Goal: Information Seeking & Learning: Learn about a topic

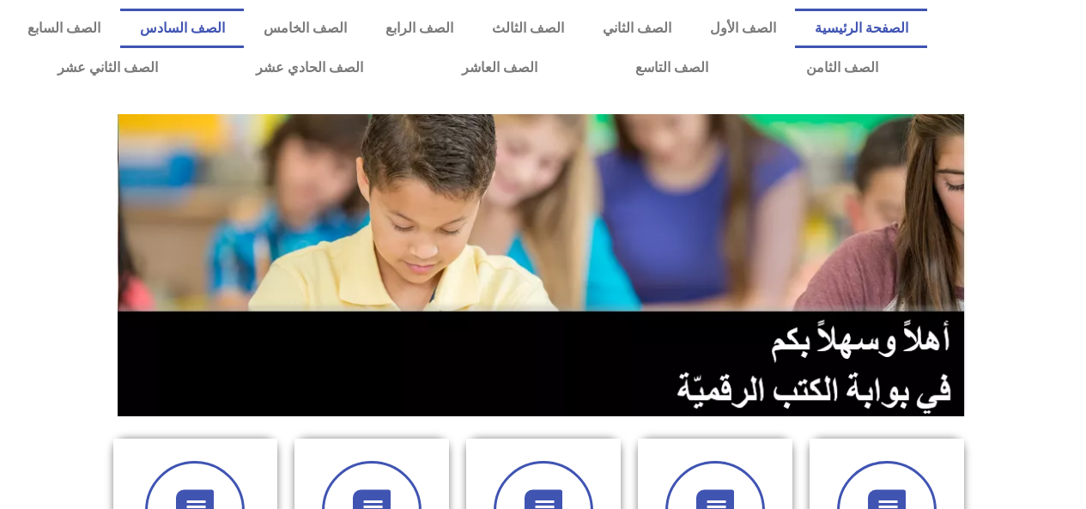
click at [244, 32] on link "الصف السادس" at bounding box center [182, 29] width 124 height 40
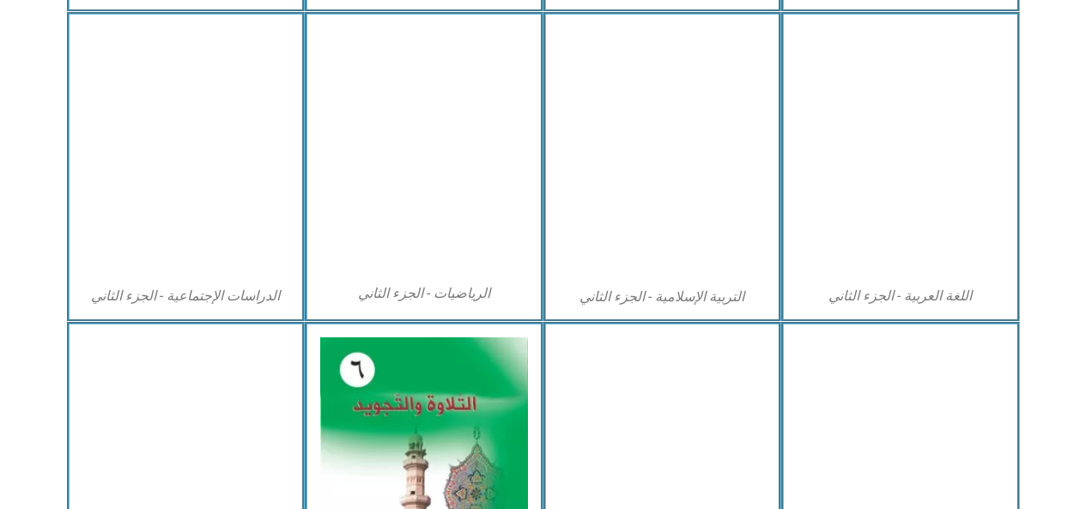
scroll to position [845, 0]
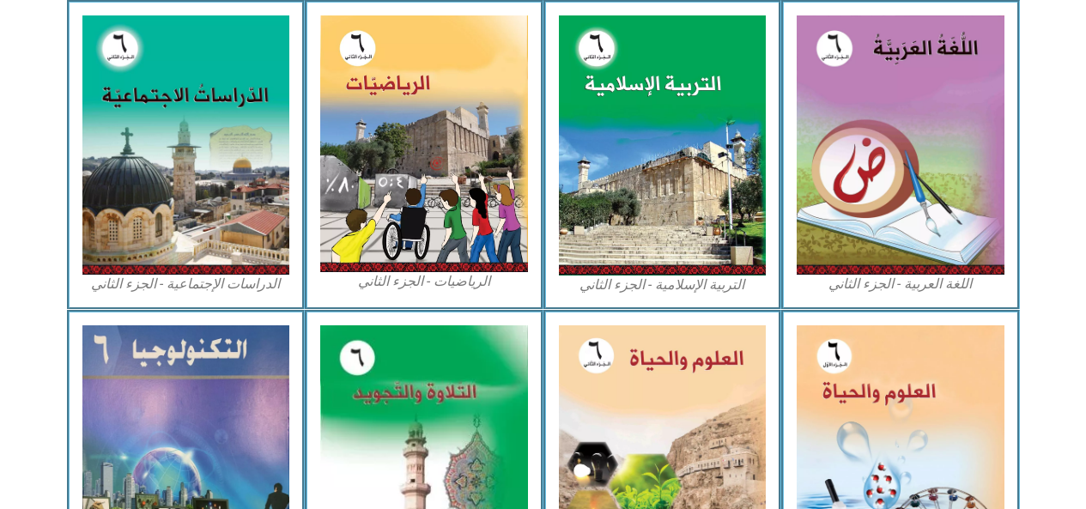
click at [865, 398] on img at bounding box center [901, 452] width 208 height 253
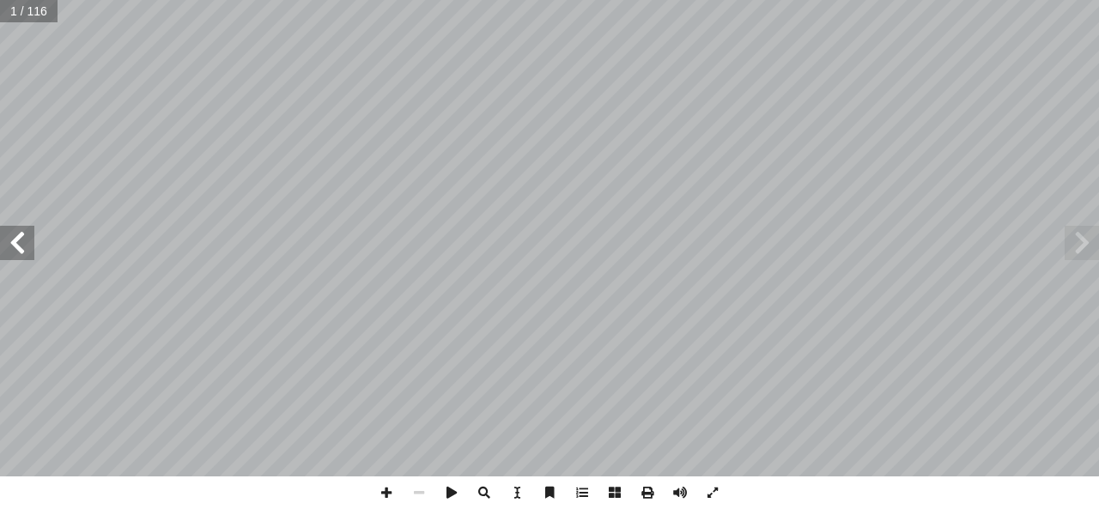
click at [14, 245] on span at bounding box center [17, 243] width 34 height 34
click at [12, 245] on span at bounding box center [17, 243] width 34 height 34
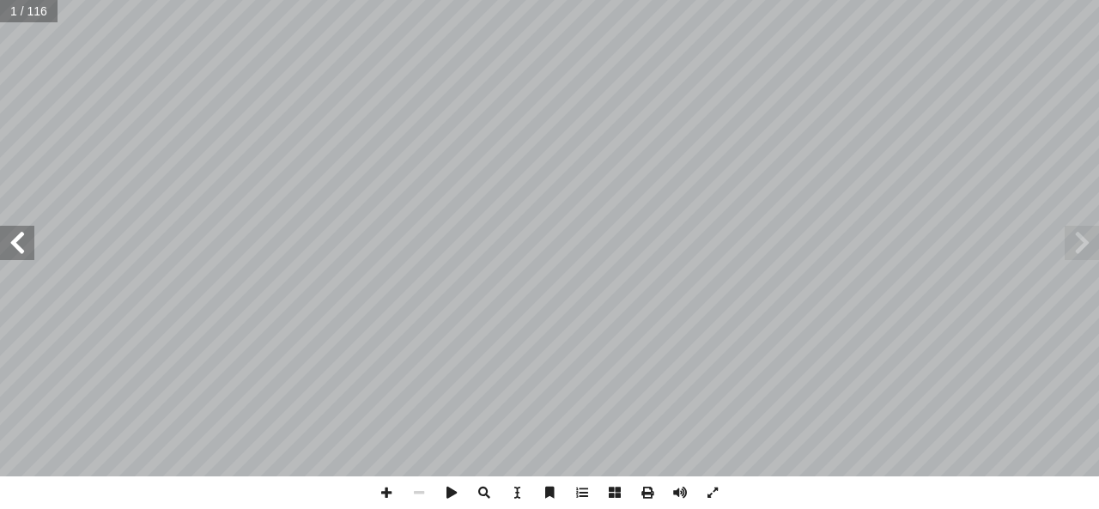
click at [12, 245] on span at bounding box center [17, 243] width 34 height 34
click at [16, 236] on span at bounding box center [17, 243] width 34 height 34
click at [11, 238] on span at bounding box center [17, 243] width 34 height 34
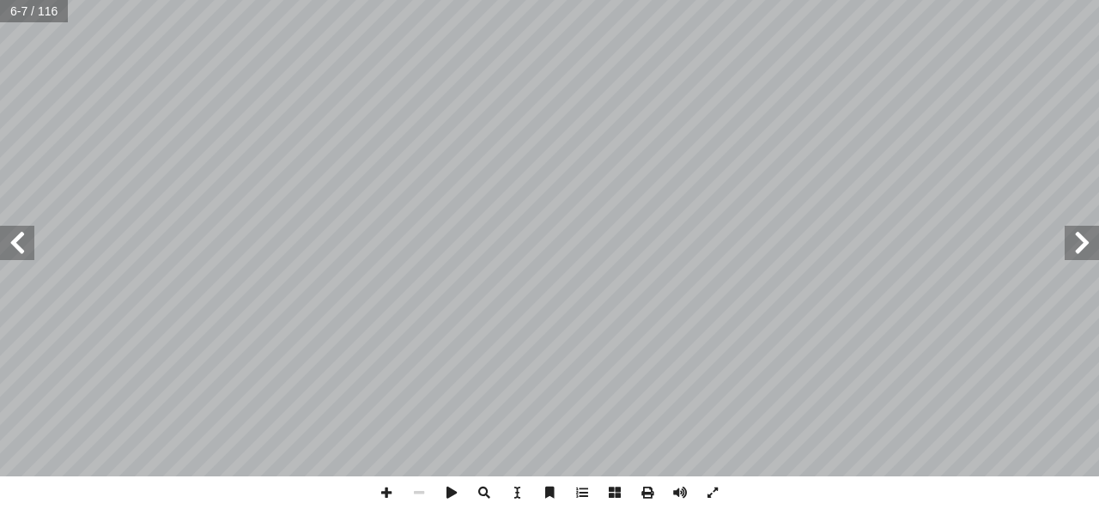
click at [9, 239] on span at bounding box center [17, 243] width 34 height 34
click at [12, 236] on span at bounding box center [17, 243] width 34 height 34
click at [15, 240] on span at bounding box center [17, 243] width 34 height 34
click at [9, 240] on span at bounding box center [17, 243] width 34 height 34
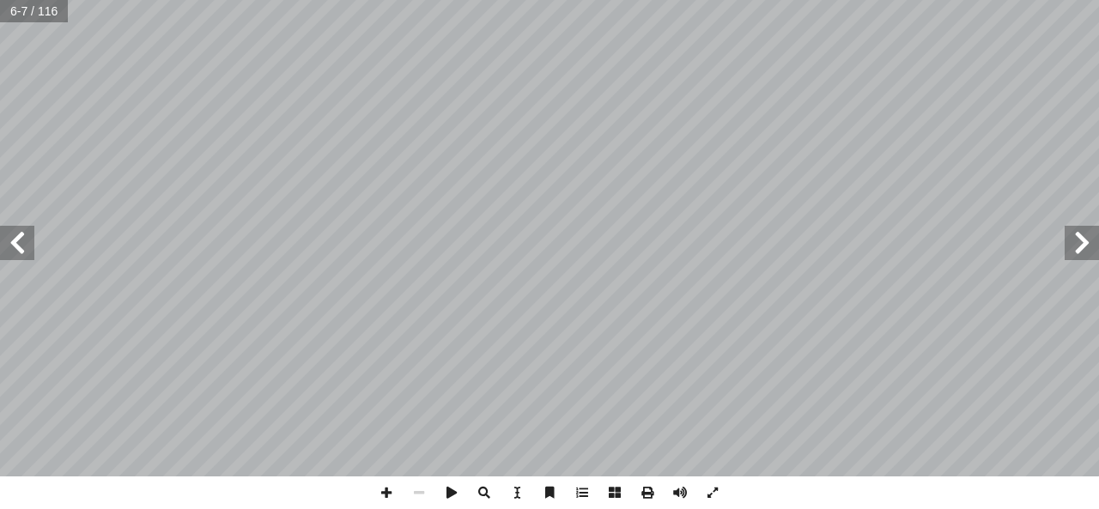
click at [9, 240] on span at bounding box center [17, 243] width 34 height 34
click at [12, 240] on span at bounding box center [17, 243] width 34 height 34
click at [14, 240] on span at bounding box center [17, 243] width 34 height 34
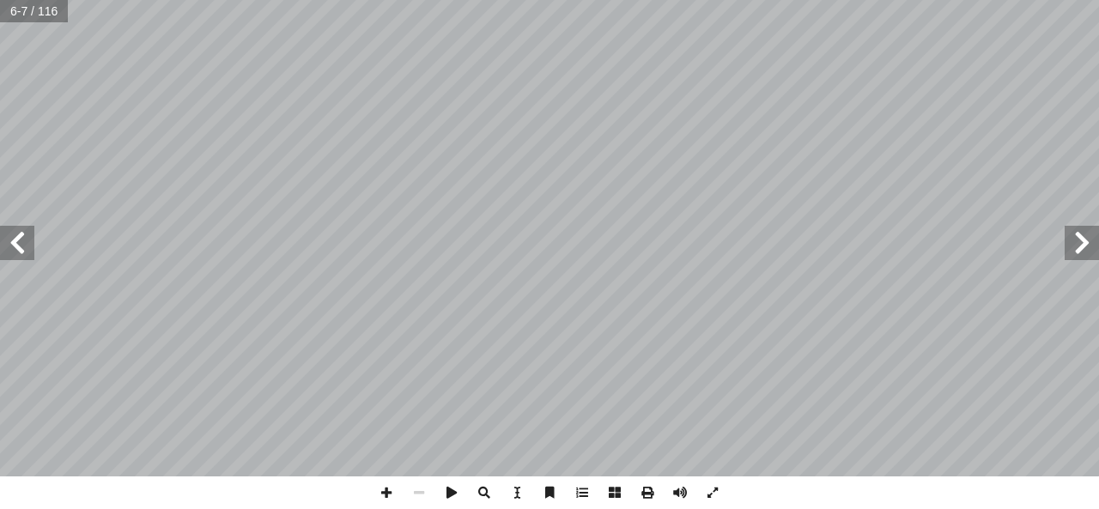
click at [14, 233] on span at bounding box center [17, 243] width 34 height 34
click at [18, 236] on span at bounding box center [17, 243] width 34 height 34
click at [15, 238] on span at bounding box center [17, 243] width 34 height 34
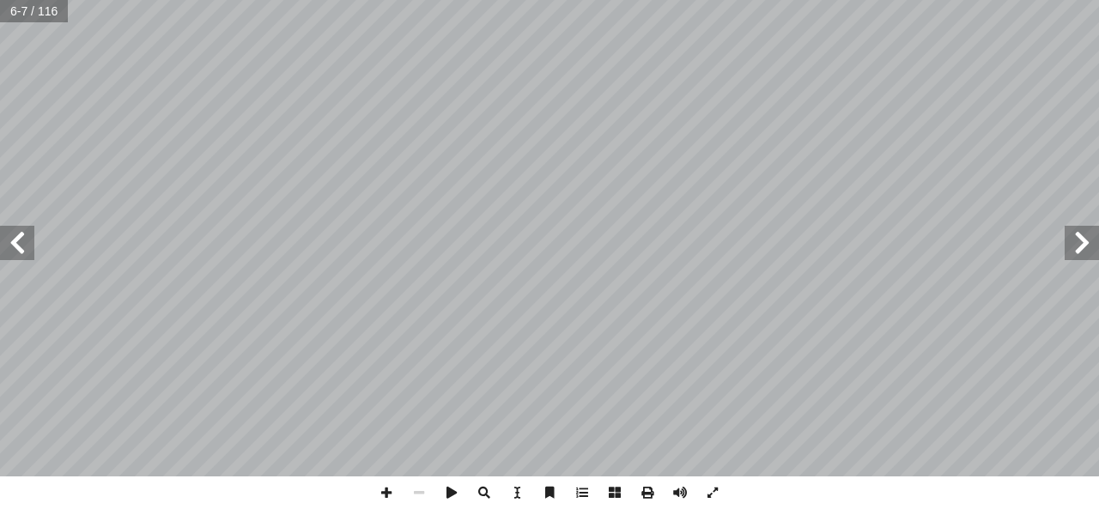
click at [15, 238] on span at bounding box center [17, 243] width 34 height 34
click at [15, 240] on span at bounding box center [17, 243] width 34 height 34
click at [12, 240] on span at bounding box center [17, 243] width 34 height 34
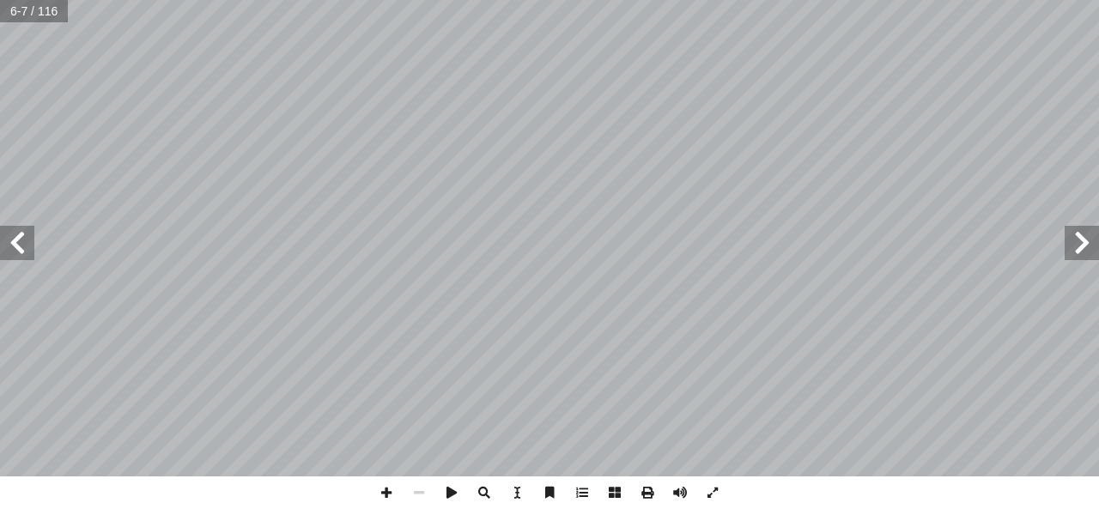
click at [12, 236] on span at bounding box center [17, 243] width 34 height 34
click at [7, 233] on span at bounding box center [17, 243] width 34 height 34
click at [6, 234] on span at bounding box center [17, 243] width 34 height 34
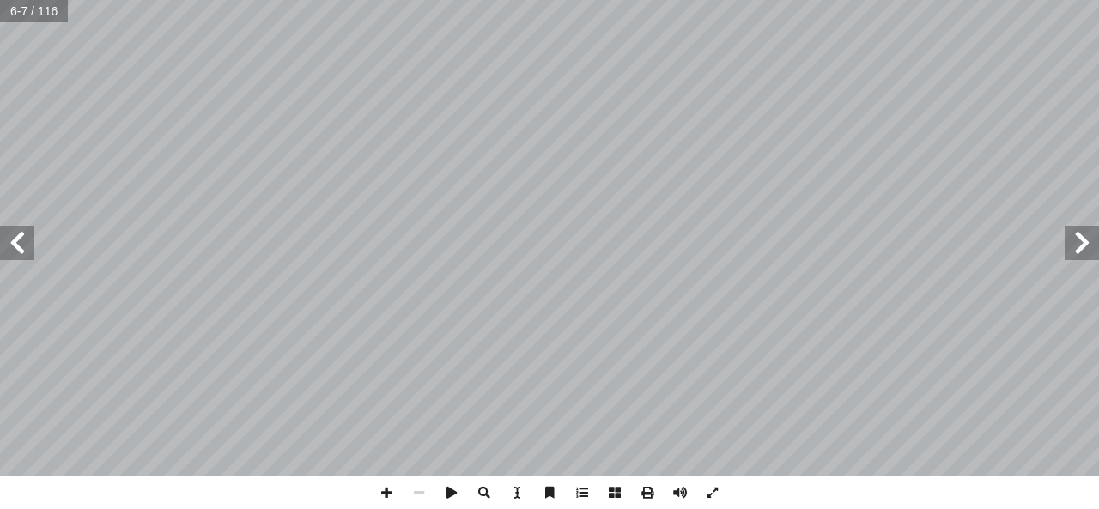
click at [6, 234] on span at bounding box center [17, 243] width 34 height 34
click at [3, 236] on span at bounding box center [17, 243] width 34 height 34
click at [7, 238] on span at bounding box center [17, 243] width 34 height 34
click at [11, 248] on span at bounding box center [17, 243] width 34 height 34
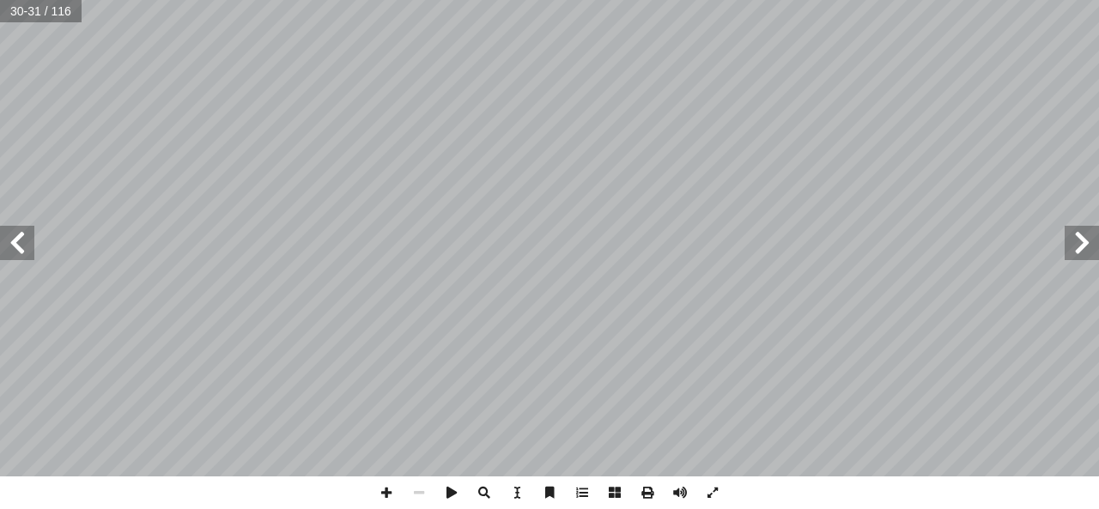
click at [21, 233] on span at bounding box center [17, 243] width 34 height 34
click at [8, 235] on span at bounding box center [17, 243] width 34 height 34
click at [19, 240] on span at bounding box center [17, 243] width 34 height 34
click at [1074, 239] on span at bounding box center [1082, 243] width 34 height 34
